Goal: Task Accomplishment & Management: Manage account settings

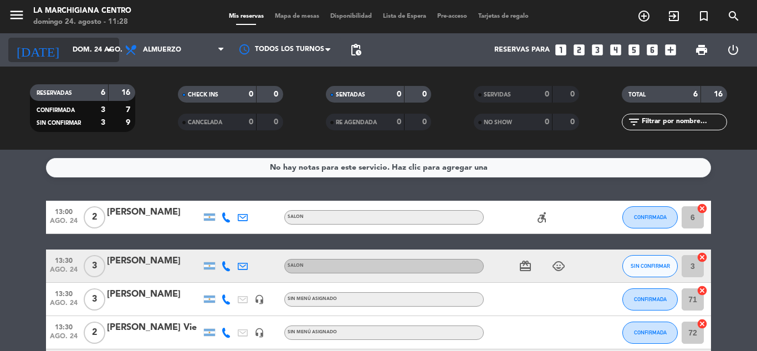
click at [107, 47] on icon "arrow_drop_down" at bounding box center [109, 49] width 13 height 13
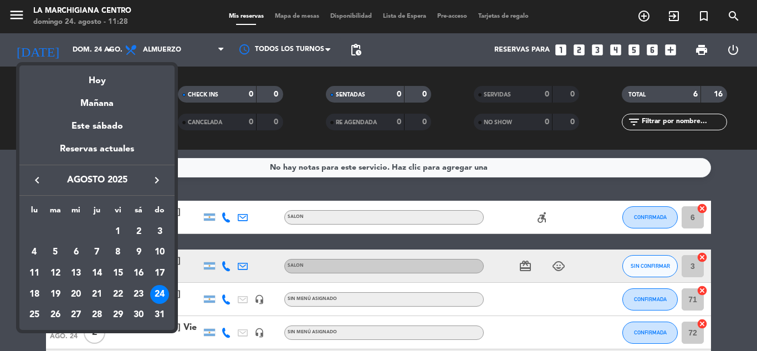
click at [83, 142] on div "Reservas actuales" at bounding box center [96, 153] width 155 height 23
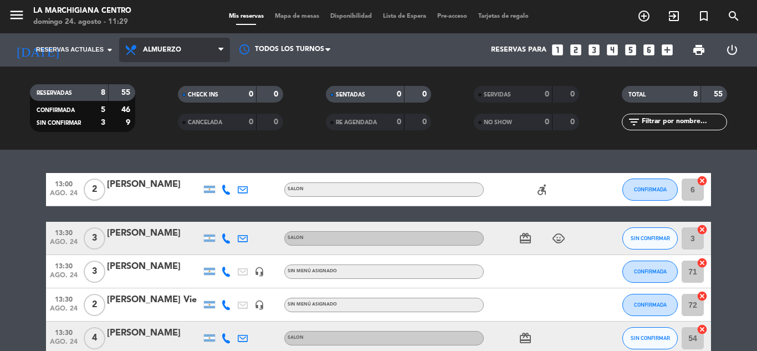
click at [219, 49] on icon at bounding box center [220, 49] width 5 height 9
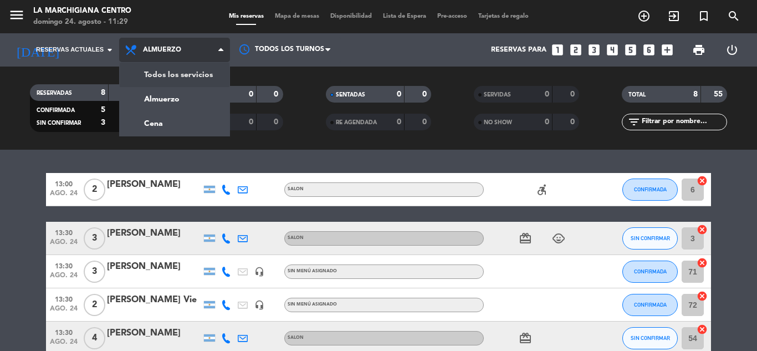
click at [178, 69] on div "menu La Marchigiana Centro [DATE] 24. agosto - 11:29 Mis reservas Mapa de mesas…" at bounding box center [378, 75] width 757 height 150
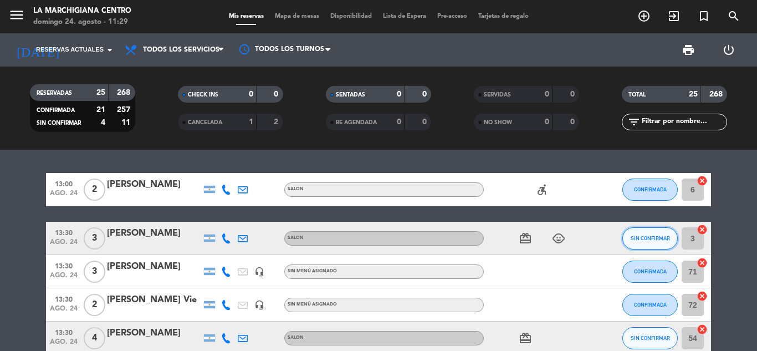
click at [628, 239] on button "SIN CONFIRMAR" at bounding box center [649, 238] width 55 height 22
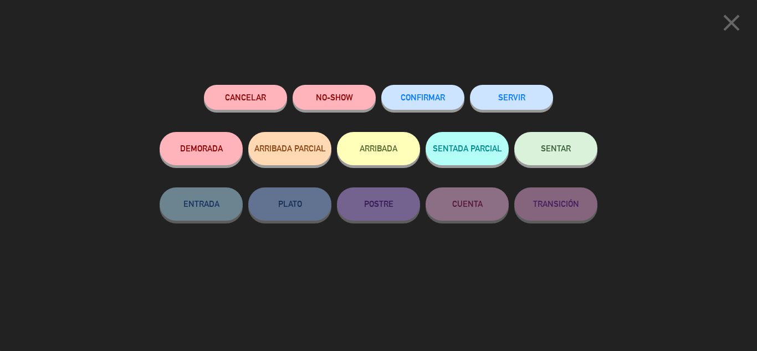
click at [411, 99] on span "CONFIRMAR" at bounding box center [423, 97] width 44 height 9
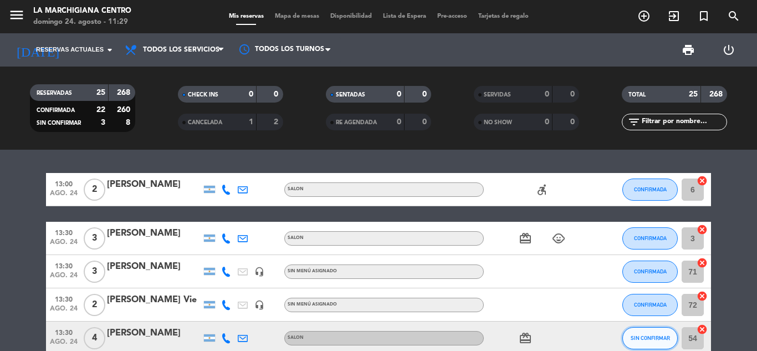
click at [657, 340] on span "SIN CONFIRMAR" at bounding box center [650, 338] width 39 height 6
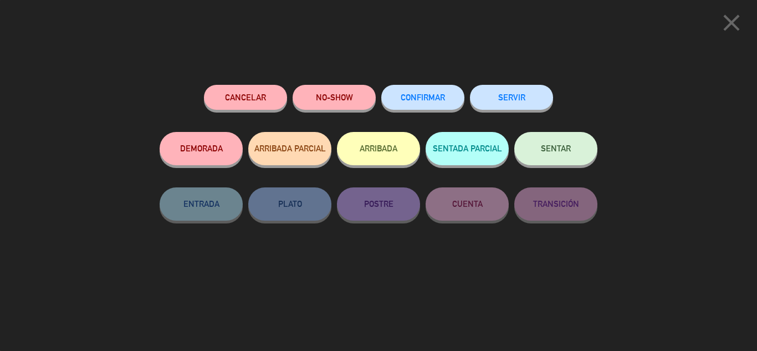
click at [443, 101] on span "CONFIRMAR" at bounding box center [423, 97] width 44 height 9
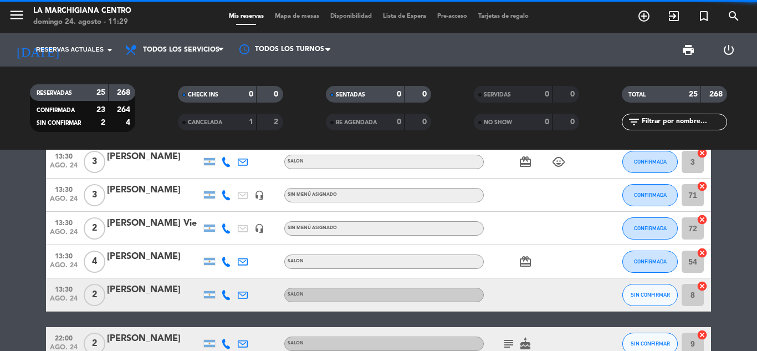
scroll to position [111, 0]
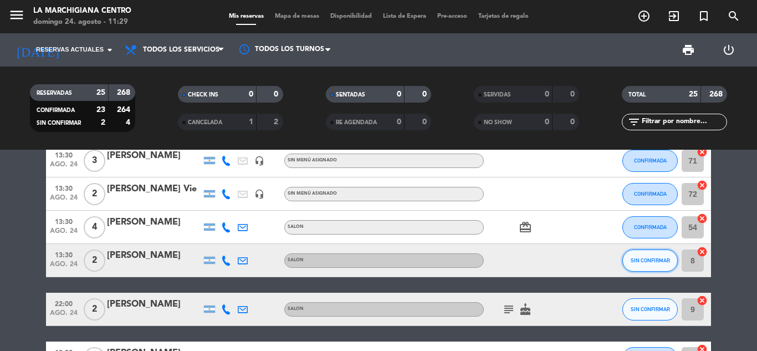
click at [648, 263] on span "SIN CONFIRMAR" at bounding box center [650, 260] width 39 height 6
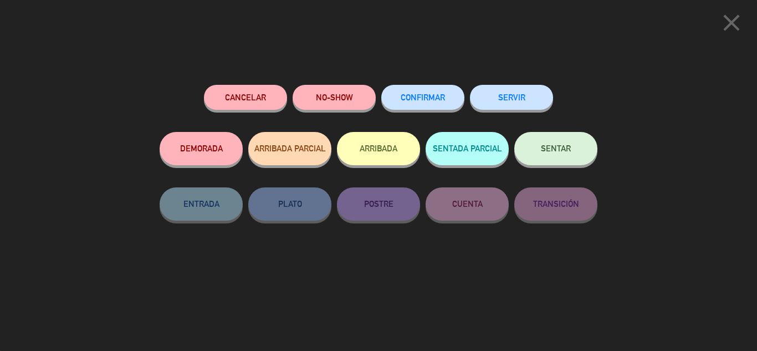
click at [439, 100] on span "CONFIRMAR" at bounding box center [423, 97] width 44 height 9
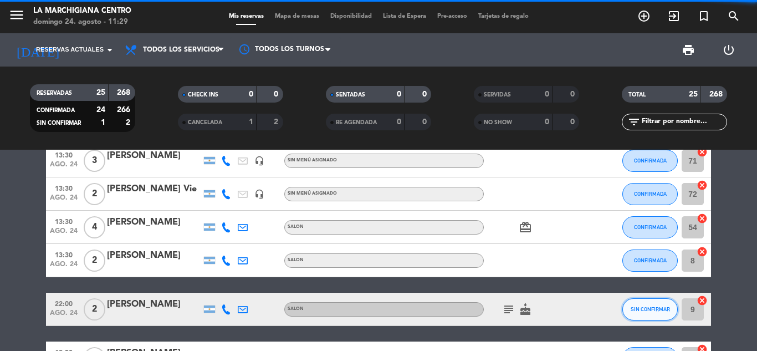
click at [652, 306] on span "SIN CONFIRMAR" at bounding box center [650, 309] width 39 height 6
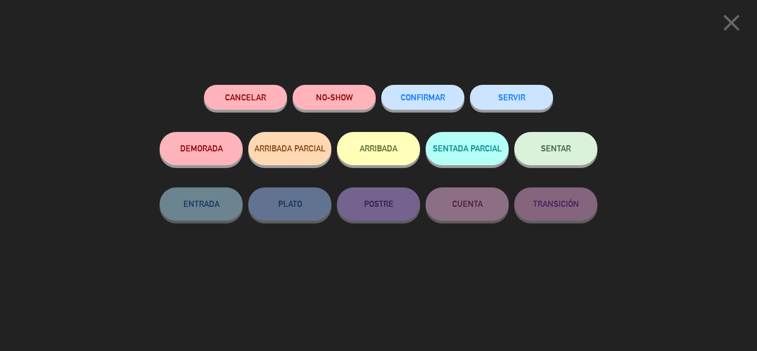
click at [430, 96] on span "CONFIRMAR" at bounding box center [423, 97] width 44 height 9
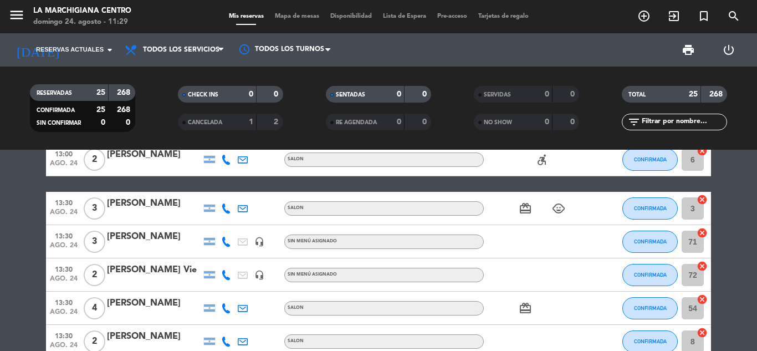
scroll to position [0, 0]
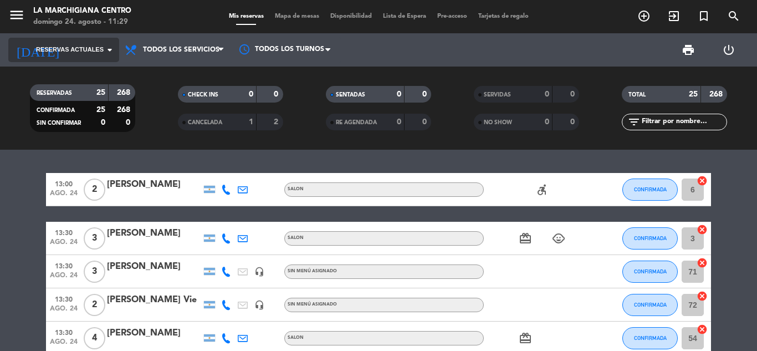
click at [107, 49] on icon "arrow_drop_down" at bounding box center [109, 49] width 13 height 13
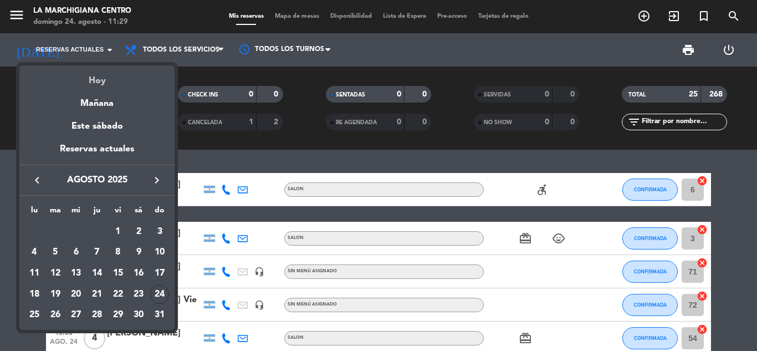
click at [104, 78] on div "Hoy" at bounding box center [96, 76] width 155 height 23
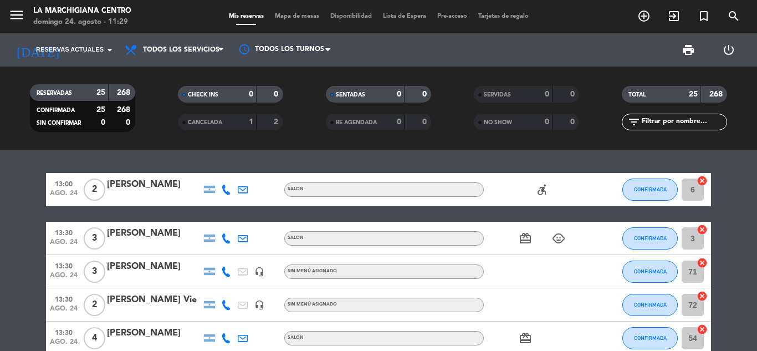
type input "dom. 24 ago."
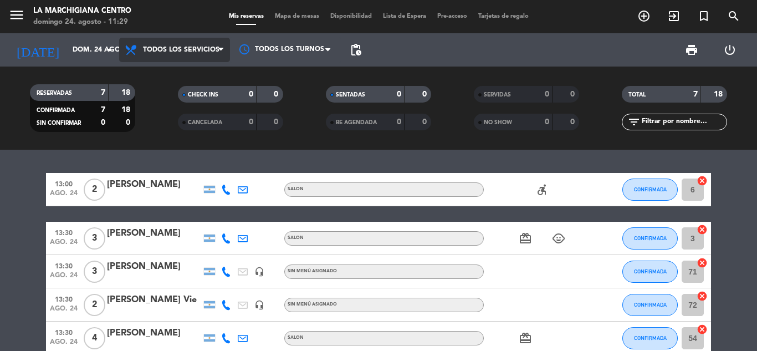
click at [223, 47] on icon at bounding box center [220, 49] width 5 height 9
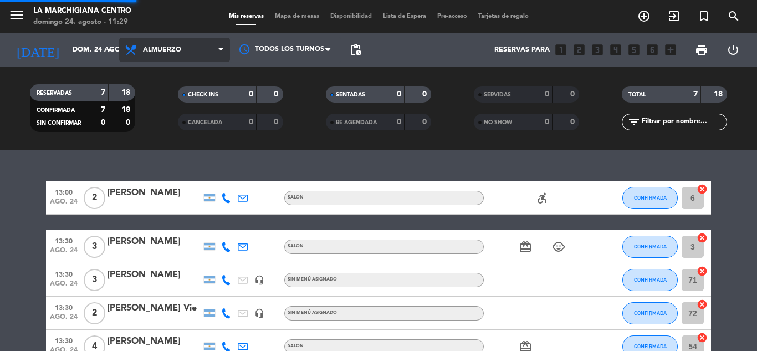
click at [171, 96] on div "menu La Marchigiana Centro [DATE] 24. agosto - 11:29 Mis reservas Mapa de mesas…" at bounding box center [378, 75] width 757 height 150
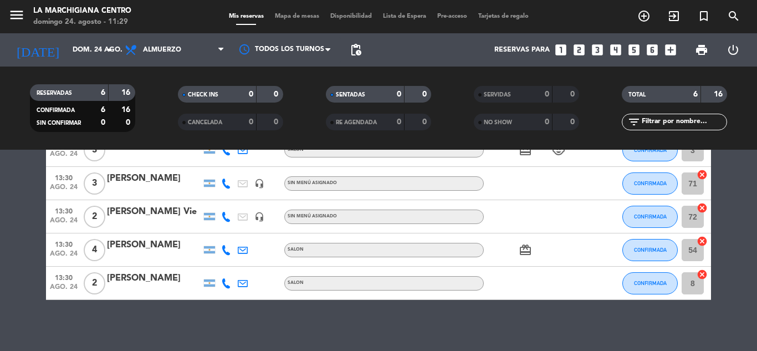
scroll to position [120, 0]
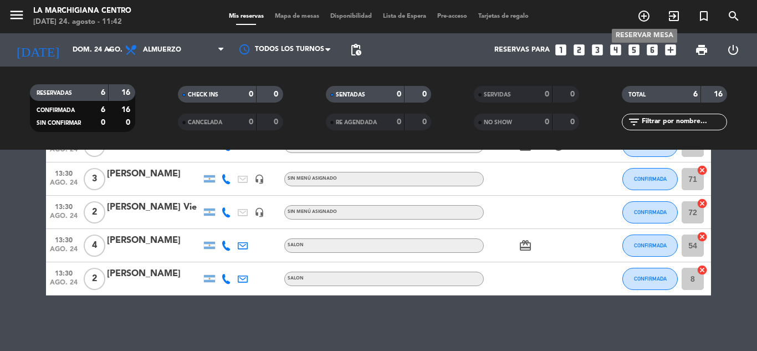
click at [645, 16] on icon "add_circle_outline" at bounding box center [643, 15] width 13 height 13
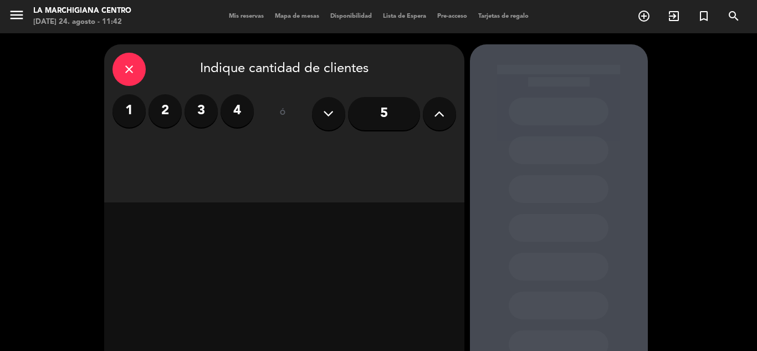
click at [166, 101] on label "2" at bounding box center [164, 110] width 33 height 33
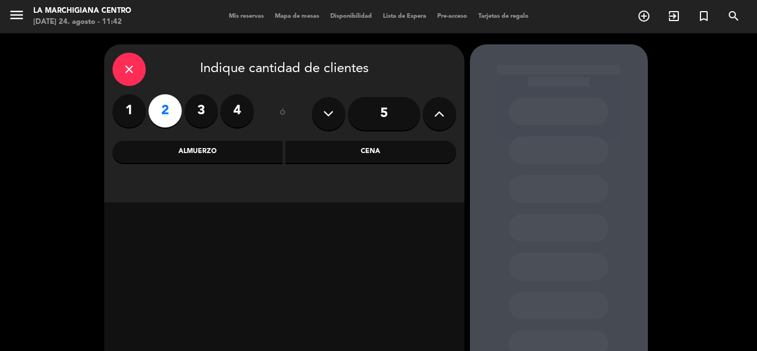
click at [325, 157] on div "Cena" at bounding box center [370, 152] width 171 height 22
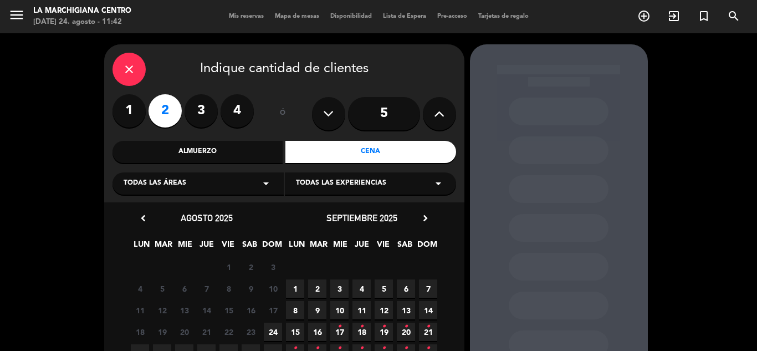
click at [278, 333] on span "24" at bounding box center [273, 331] width 18 height 18
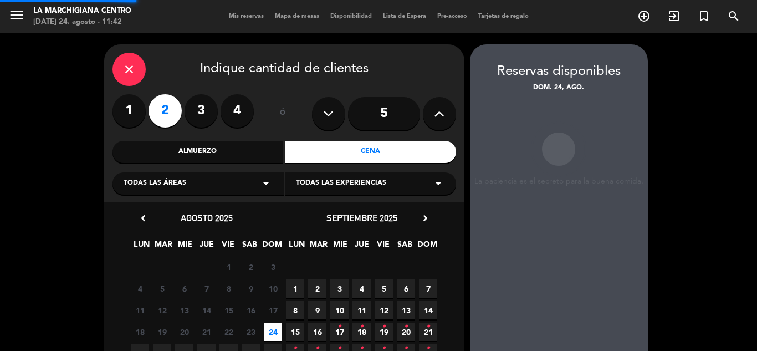
scroll to position [44, 0]
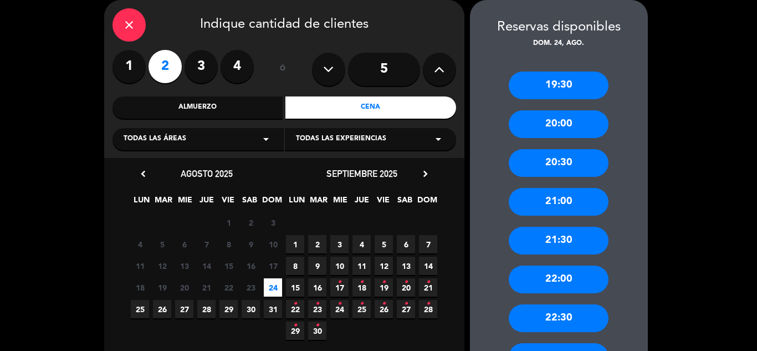
click at [554, 198] on div "21:00" at bounding box center [559, 202] width 100 height 28
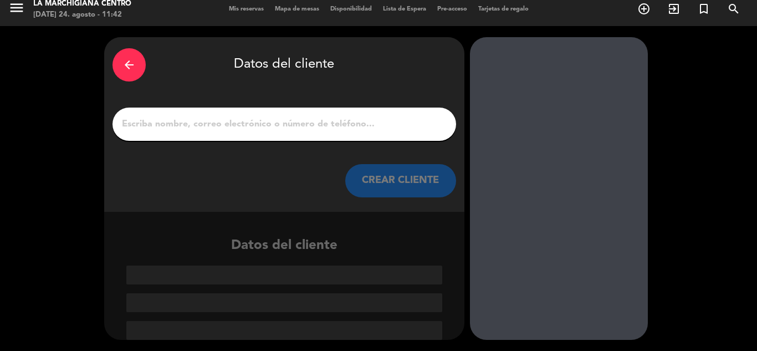
click at [286, 126] on input "1" at bounding box center [284, 124] width 327 height 16
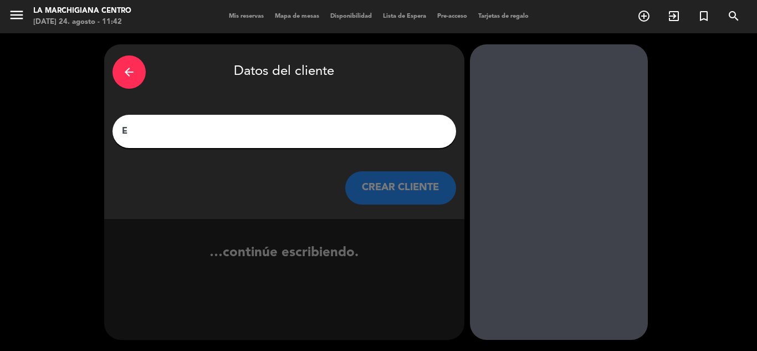
scroll to position [0, 0]
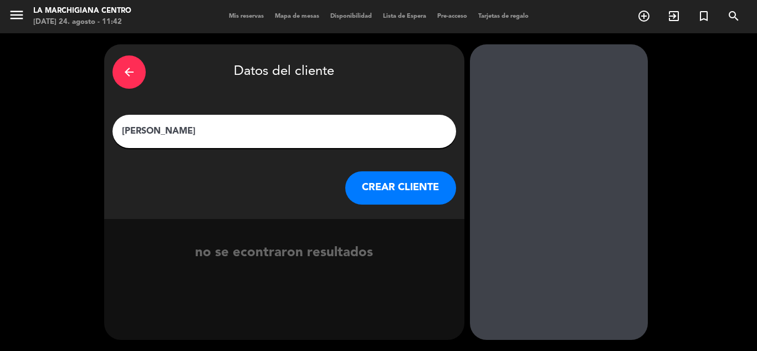
type input "[PERSON_NAME]"
click at [385, 178] on button "CREAR CLIENTE" at bounding box center [400, 187] width 111 height 33
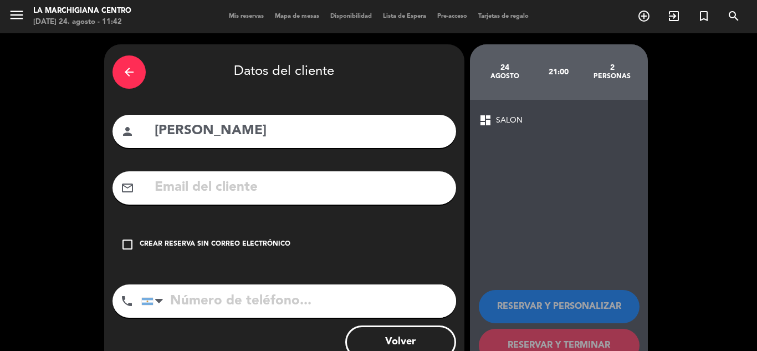
click at [170, 242] on div "Crear reserva sin correo electrónico" at bounding box center [215, 244] width 151 height 11
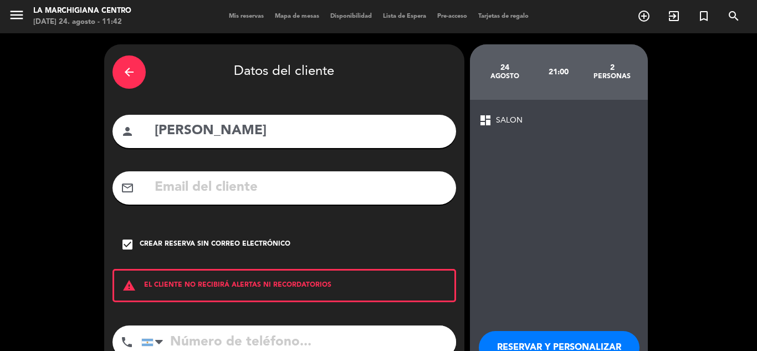
click at [182, 334] on input "tel" at bounding box center [298, 341] width 315 height 33
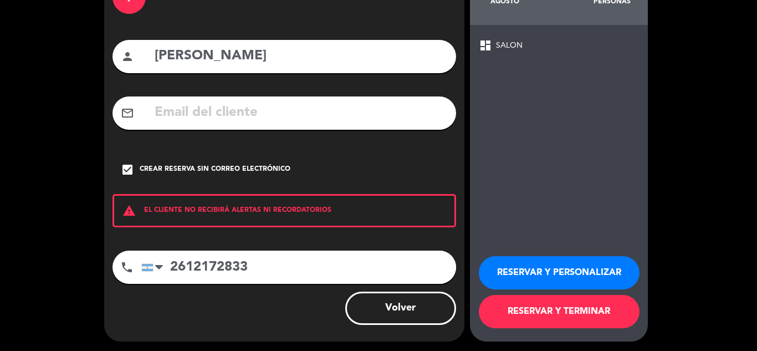
scroll to position [76, 0]
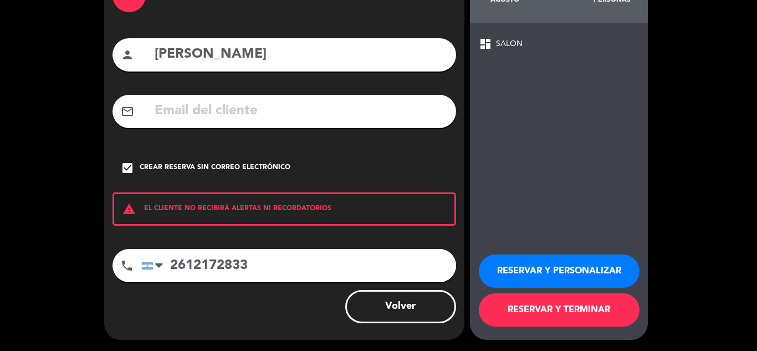
type input "2612172833"
click at [547, 301] on button "RESERVAR Y TERMINAR" at bounding box center [559, 309] width 161 height 33
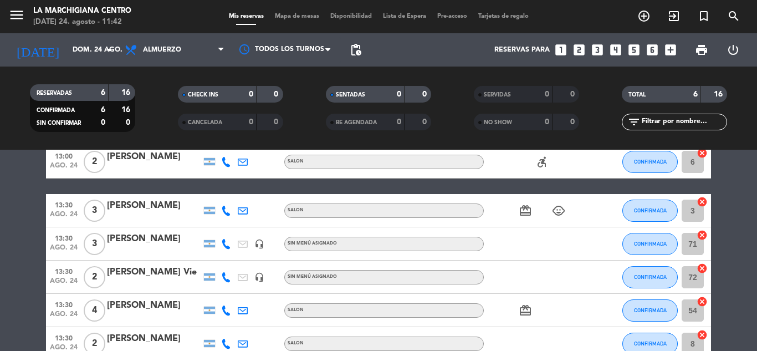
scroll to position [111, 0]
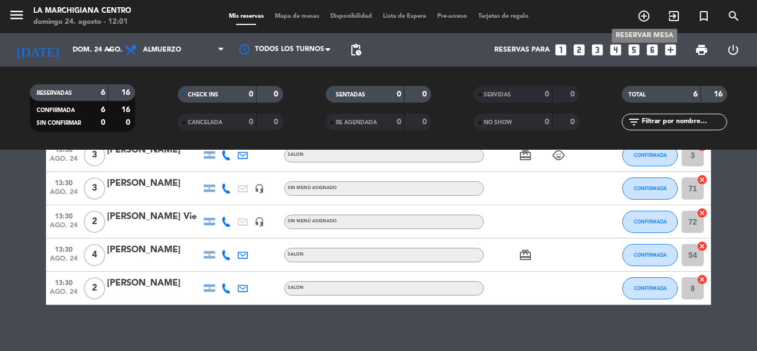
click at [646, 9] on span "add_circle_outline" at bounding box center [644, 16] width 30 height 19
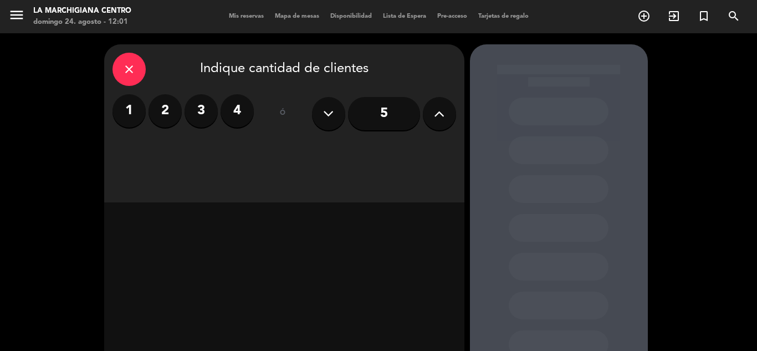
click at [235, 106] on label "4" at bounding box center [237, 110] width 33 height 33
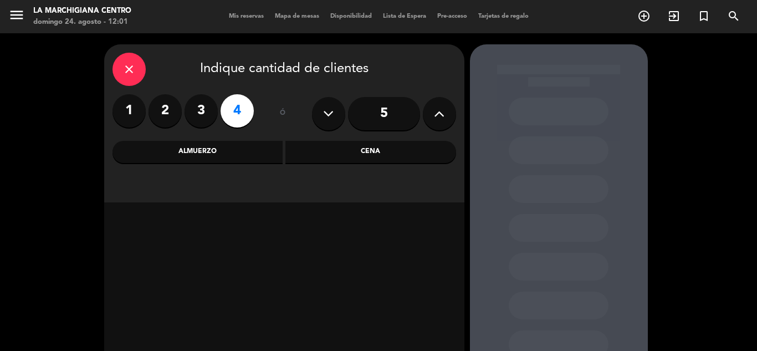
click at [235, 155] on div "Almuerzo" at bounding box center [197, 152] width 171 height 22
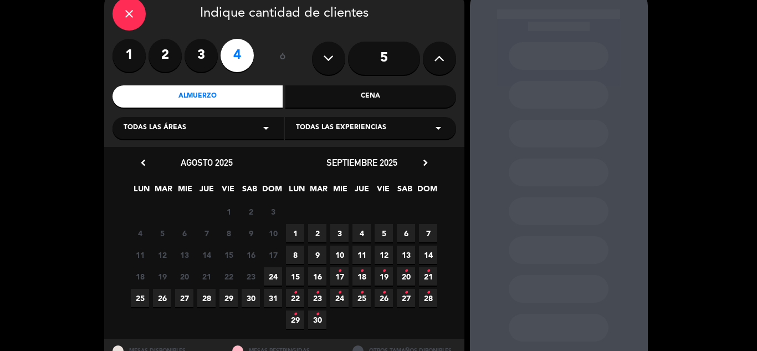
click at [276, 278] on span "24" at bounding box center [273, 276] width 18 height 18
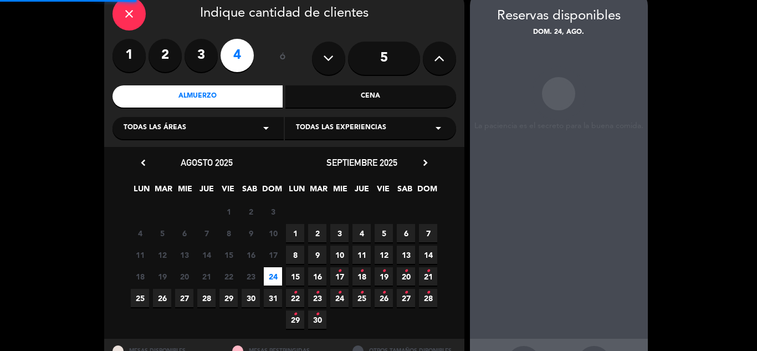
scroll to position [44, 0]
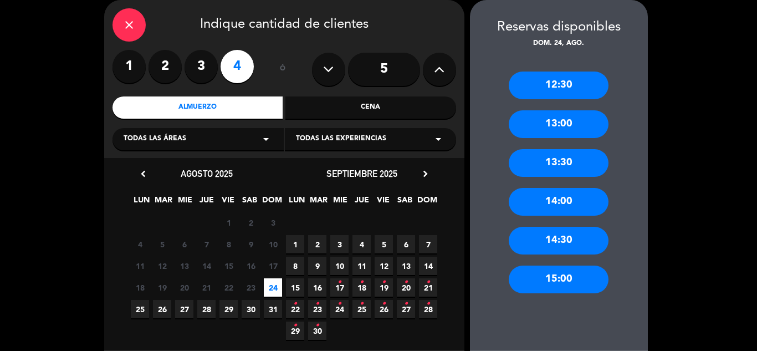
click at [581, 202] on div "14:00" at bounding box center [559, 202] width 100 height 28
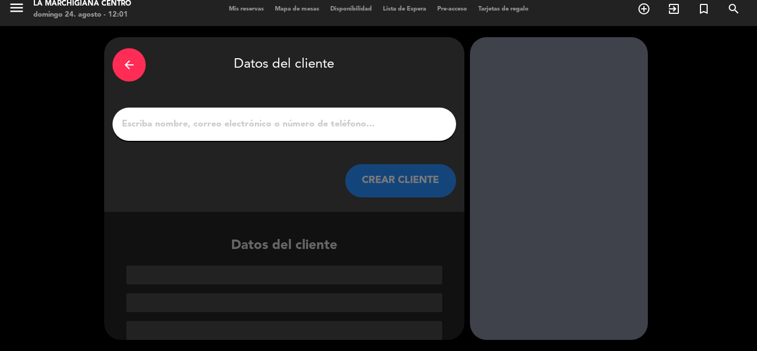
click at [171, 119] on input "1" at bounding box center [284, 124] width 327 height 16
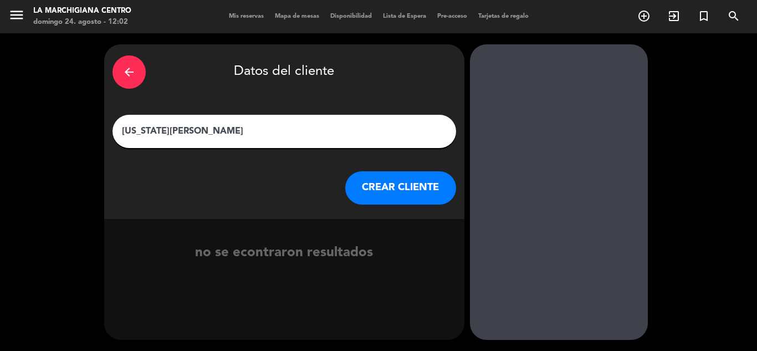
click at [198, 134] on input "[US_STATE][PERSON_NAME]" at bounding box center [284, 132] width 327 height 16
type input "[US_STATE][PERSON_NAME]"
click at [396, 188] on button "CREAR CLIENTE" at bounding box center [400, 187] width 111 height 33
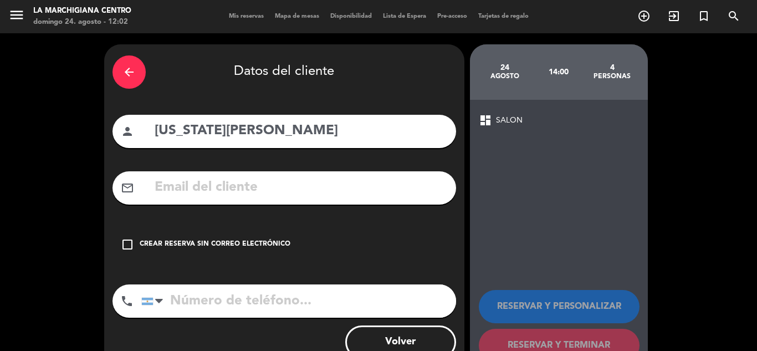
drag, startPoint x: 240, startPoint y: 243, endPoint x: 234, endPoint y: 258, distance: 16.2
click at [240, 244] on div "Crear reserva sin correo electrónico" at bounding box center [215, 244] width 151 height 11
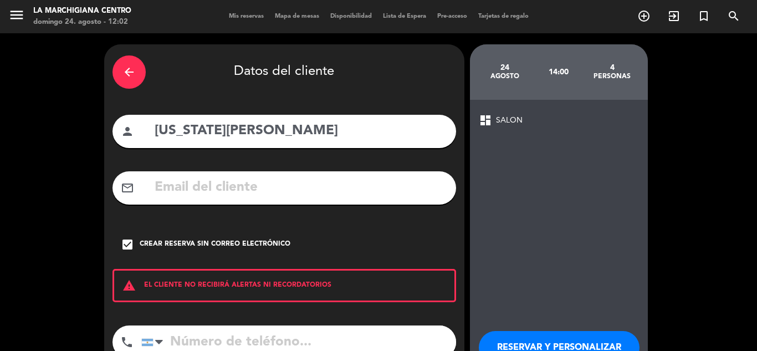
click at [213, 331] on input "tel" at bounding box center [298, 341] width 315 height 33
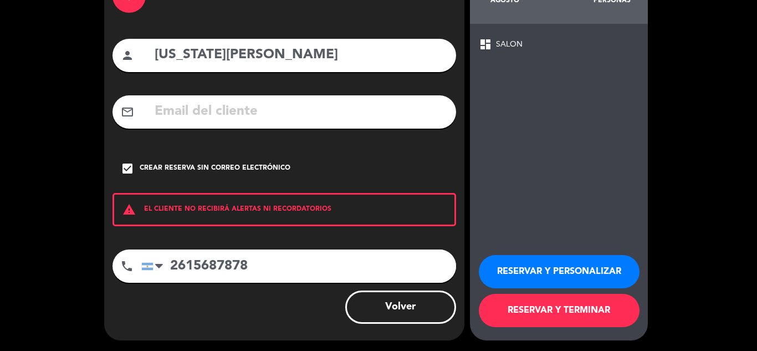
scroll to position [76, 0]
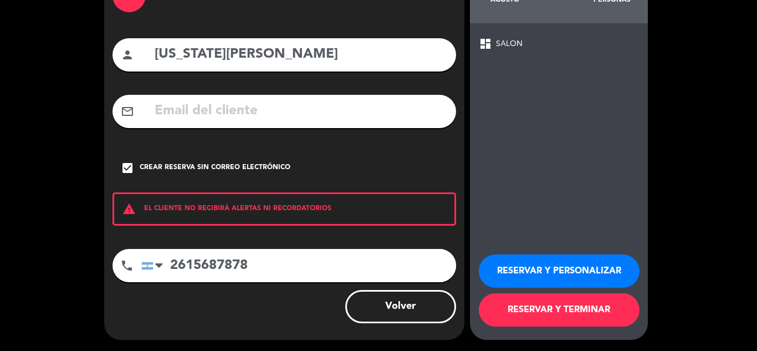
type input "2615687878"
click at [580, 306] on button "RESERVAR Y TERMINAR" at bounding box center [559, 309] width 161 height 33
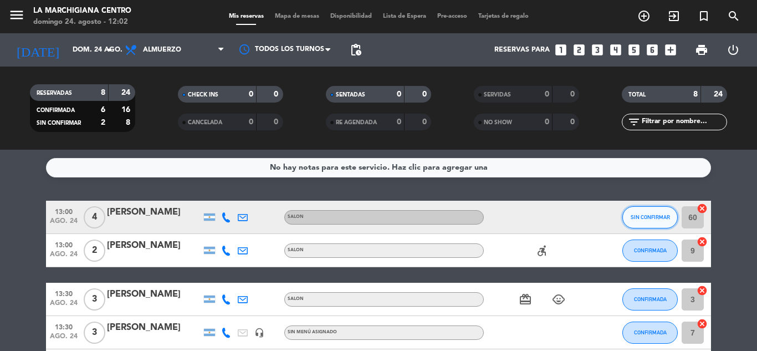
click at [661, 218] on span "SIN CONFIRMAR" at bounding box center [650, 217] width 39 height 6
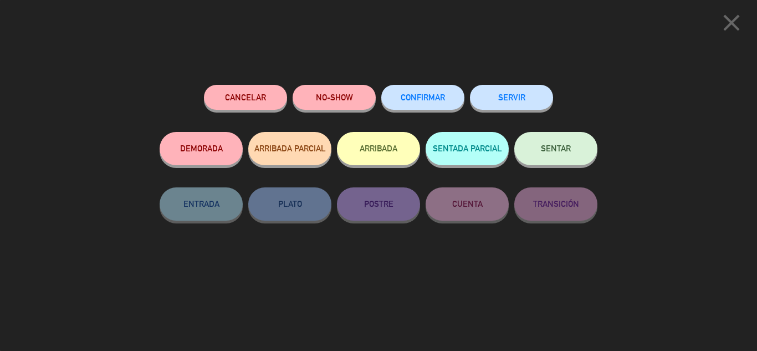
click at [404, 95] on span "CONFIRMAR" at bounding box center [423, 97] width 44 height 9
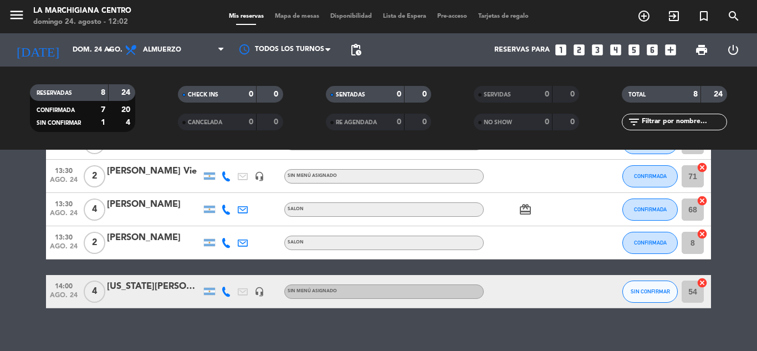
scroll to position [202, 0]
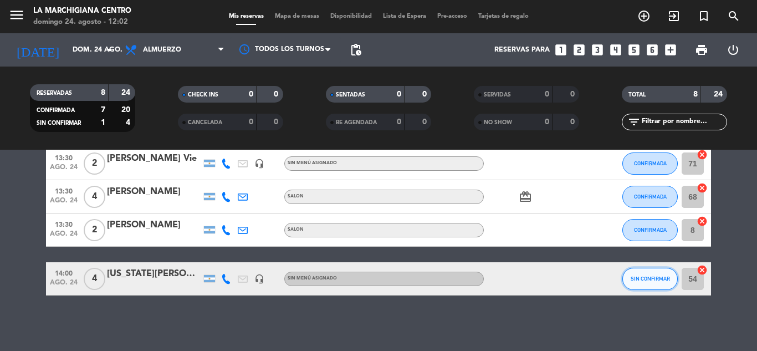
click at [643, 274] on button "SIN CONFIRMAR" at bounding box center [649, 279] width 55 height 22
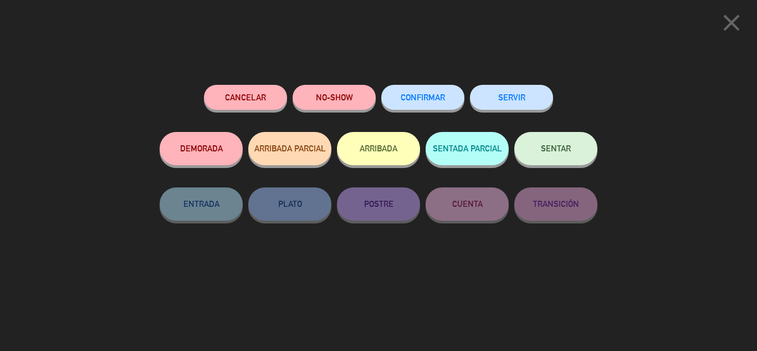
click at [437, 92] on button "CONFIRMAR" at bounding box center [422, 97] width 83 height 25
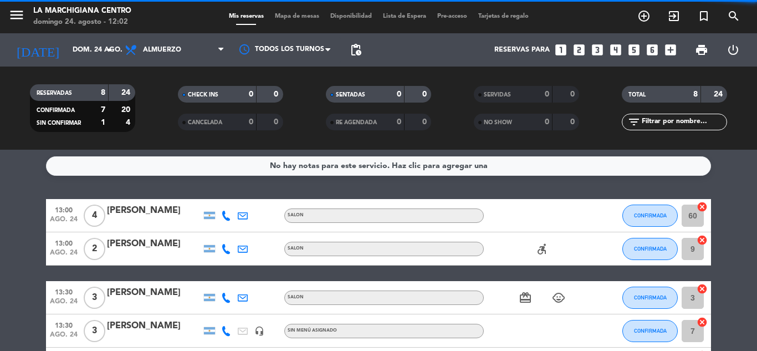
scroll to position [0, 0]
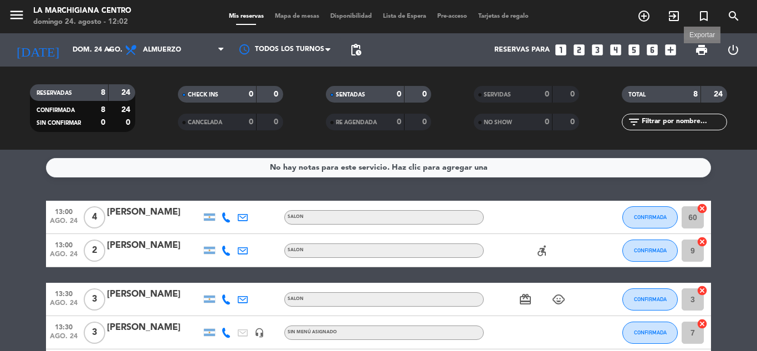
click at [706, 50] on span "print" at bounding box center [701, 49] width 13 height 13
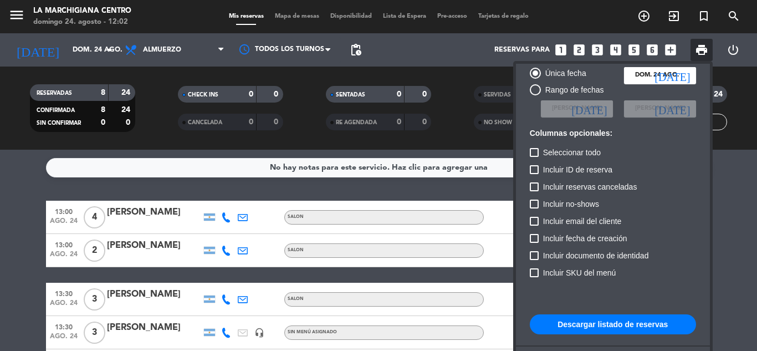
scroll to position [68, 0]
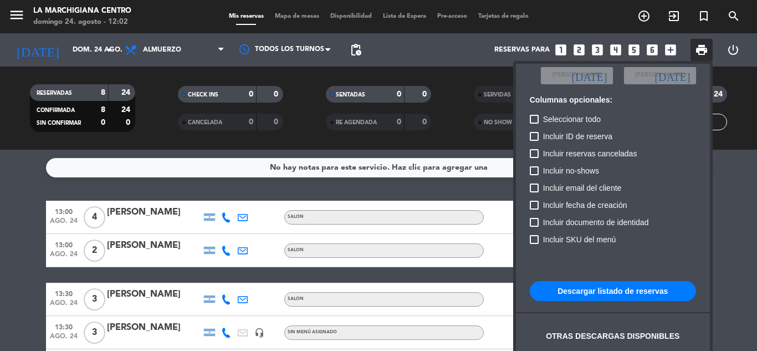
click at [591, 284] on button "Descargar listado de reservas" at bounding box center [613, 291] width 166 height 20
click at [485, 277] on div at bounding box center [378, 175] width 757 height 351
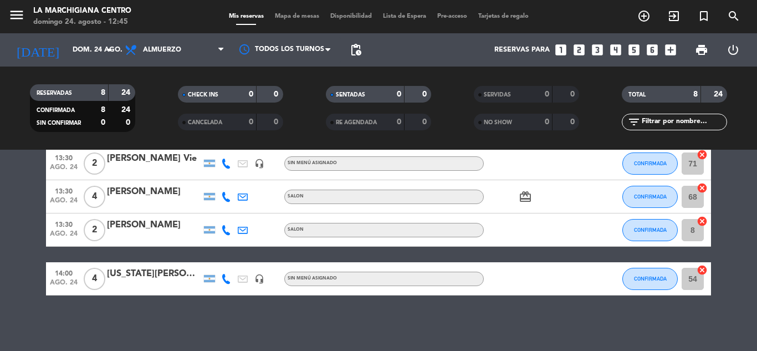
scroll to position [0, 0]
